Goal: Task Accomplishment & Management: Use online tool/utility

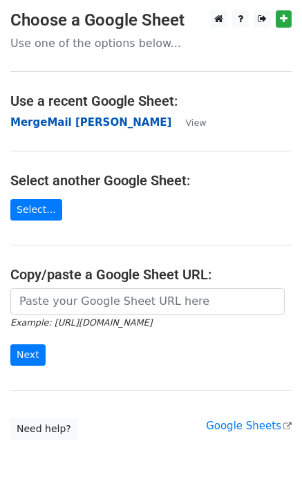
click at [53, 126] on strong "MergeMail [PERSON_NAME]" at bounding box center [90, 122] width 161 height 12
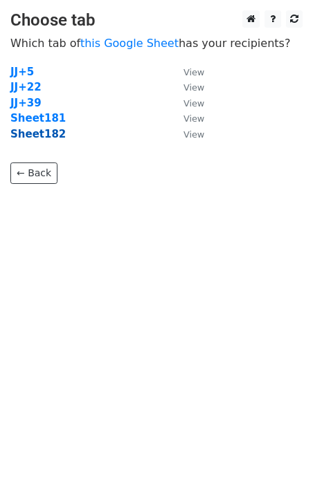
click at [49, 138] on strong "Sheet182" at bounding box center [37, 134] width 55 height 12
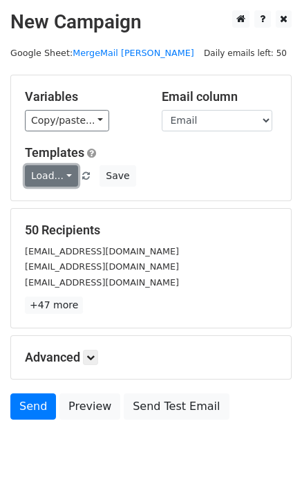
click at [36, 176] on link "Load..." at bounding box center [51, 175] width 53 height 21
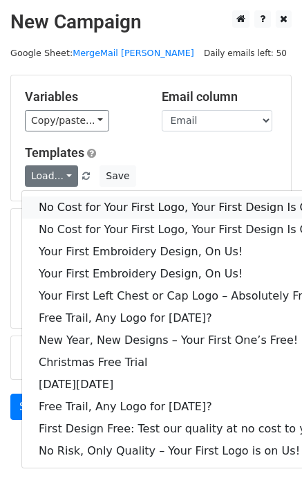
click at [84, 206] on link "No Cost for Your First Logo, Your First Design Is On Us!" at bounding box center [188, 208] width 332 height 22
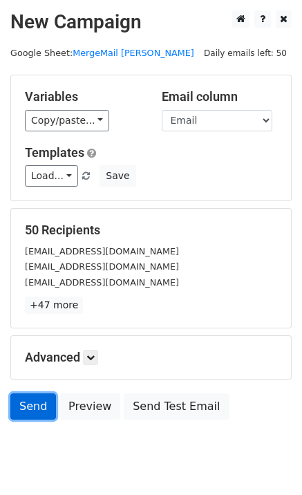
click at [19, 413] on link "Send" at bounding box center [33, 407] width 46 height 26
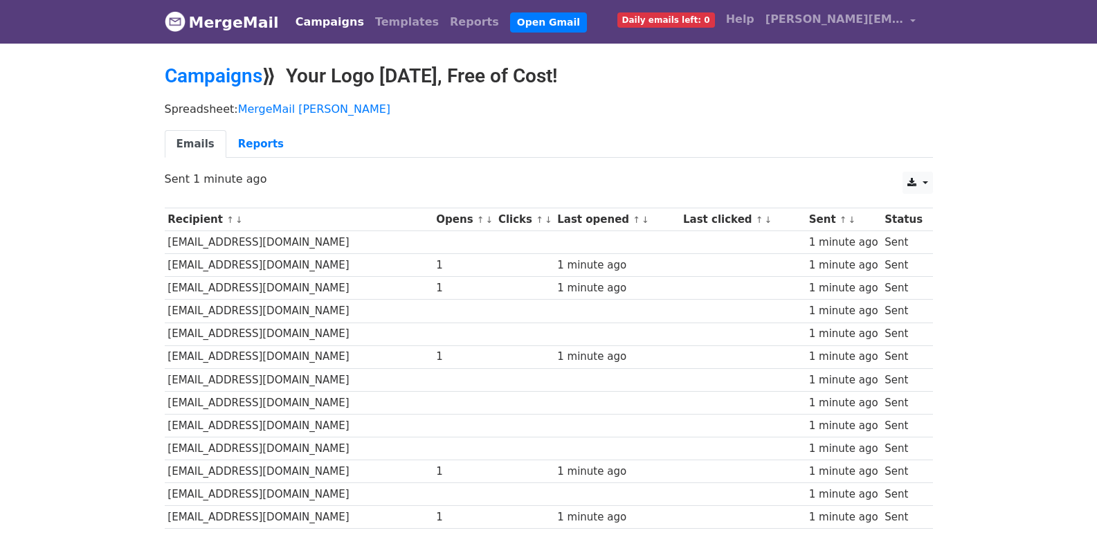
scroll to position [963, 0]
